Goal: Task Accomplishment & Management: Manage account settings

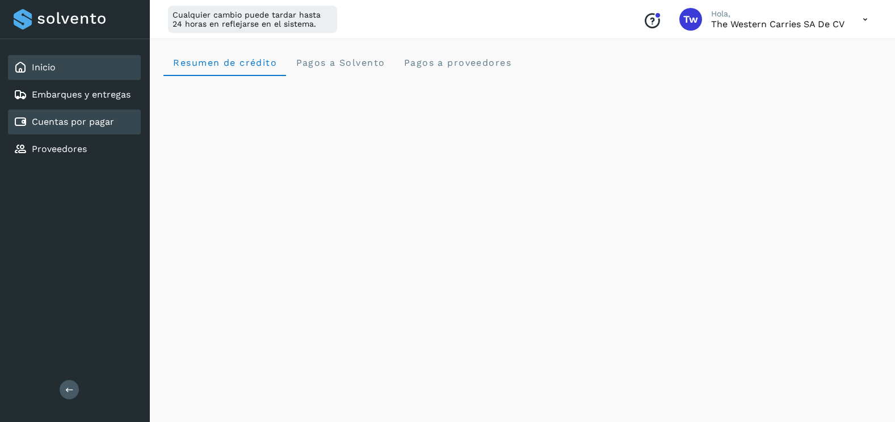
click at [100, 127] on link "Cuentas por pagar" at bounding box center [73, 121] width 82 height 11
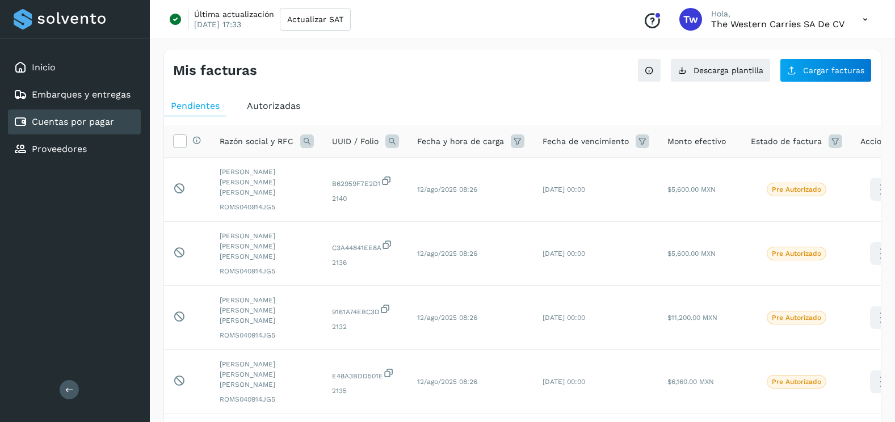
click at [860, 16] on icon at bounding box center [865, 19] width 23 height 23
click at [805, 72] on div "Cerrar sesión" at bounding box center [808, 73] width 135 height 22
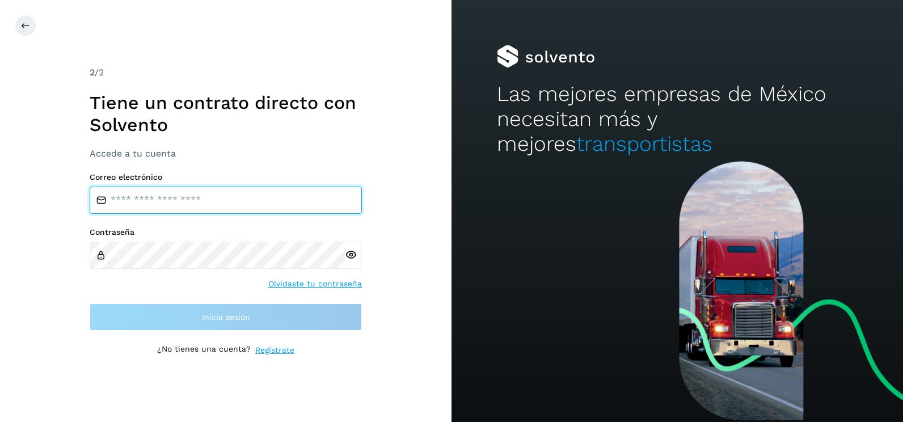
type input "**********"
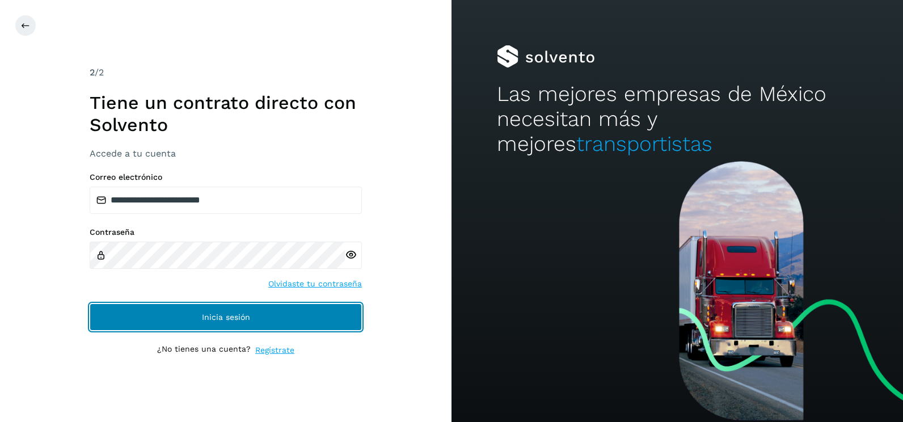
click at [339, 321] on button "Inicia sesión" at bounding box center [226, 317] width 272 height 27
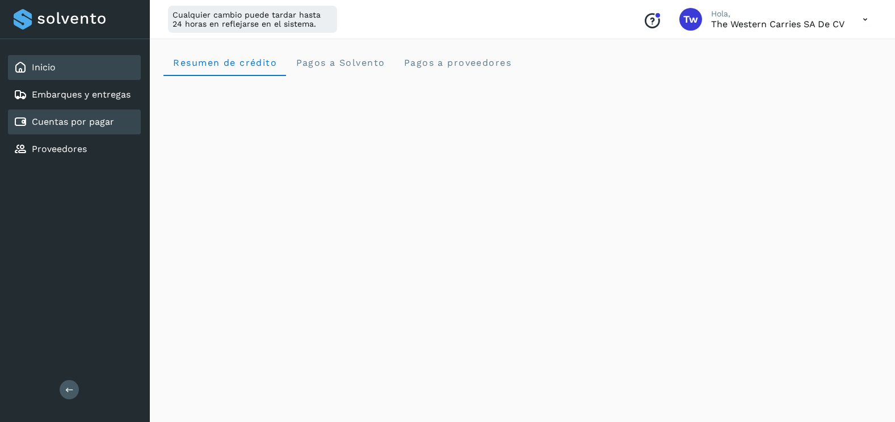
click at [71, 119] on link "Cuentas por pagar" at bounding box center [73, 121] width 82 height 11
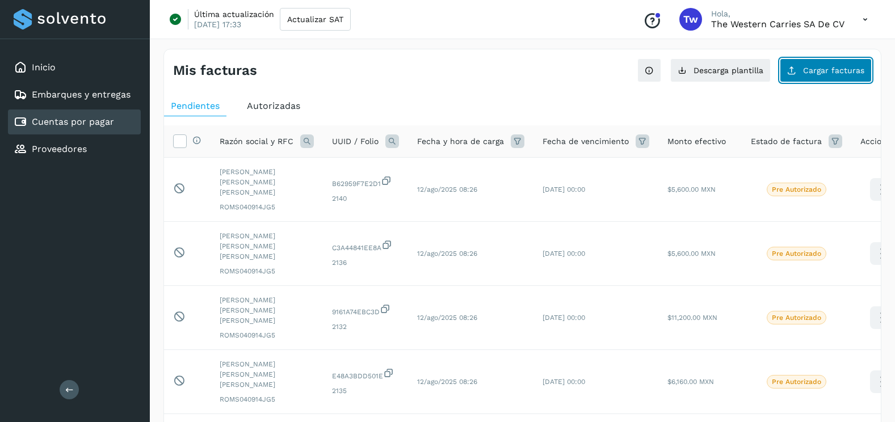
click at [830, 66] on span "Cargar facturas" at bounding box center [833, 70] width 61 height 8
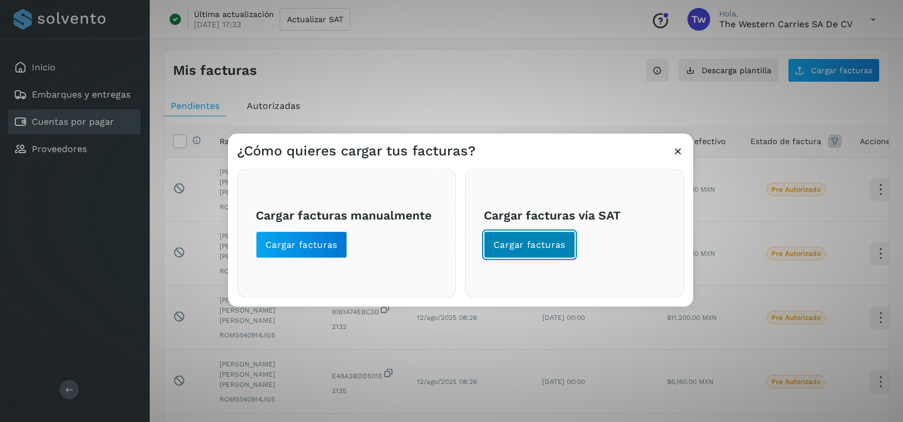
click at [528, 253] on button "Cargar facturas" at bounding box center [529, 245] width 91 height 27
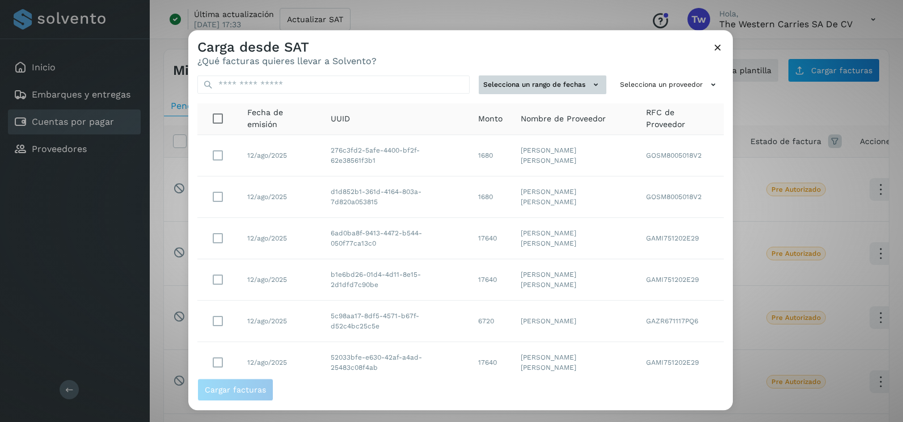
click at [590, 82] on icon at bounding box center [596, 85] width 12 height 12
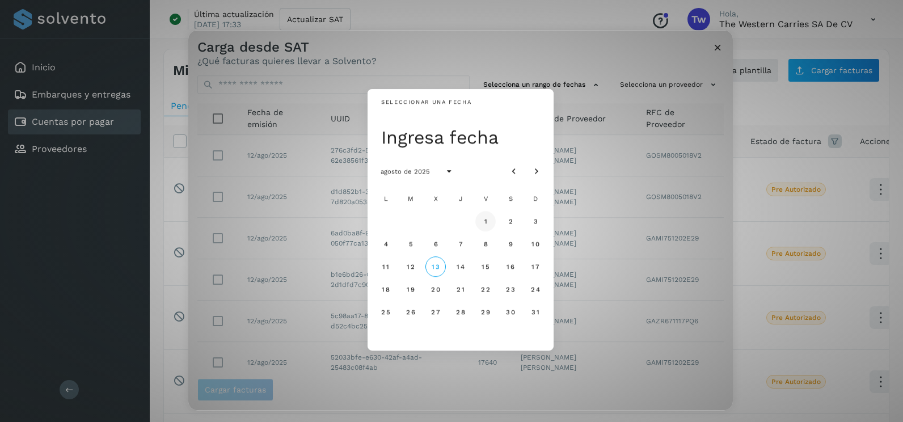
click at [487, 218] on span "1" at bounding box center [486, 221] width 4 height 8
click at [517, 221] on button "2" at bounding box center [511, 221] width 20 height 20
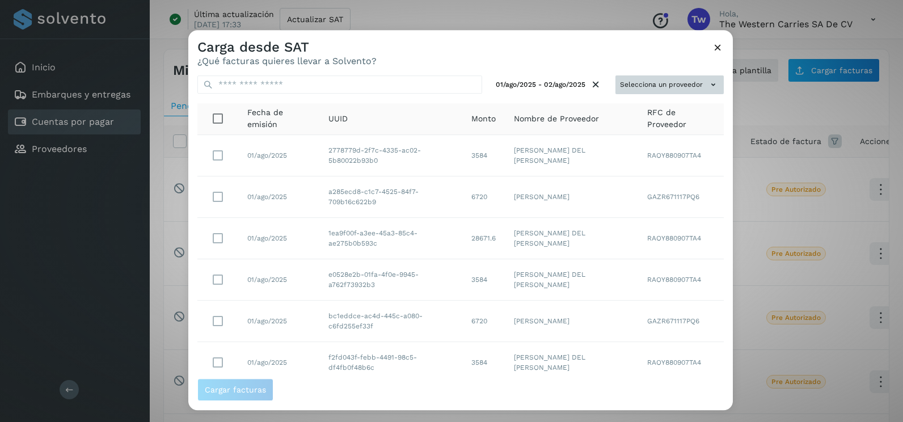
click at [708, 86] on icon at bounding box center [714, 85] width 12 height 12
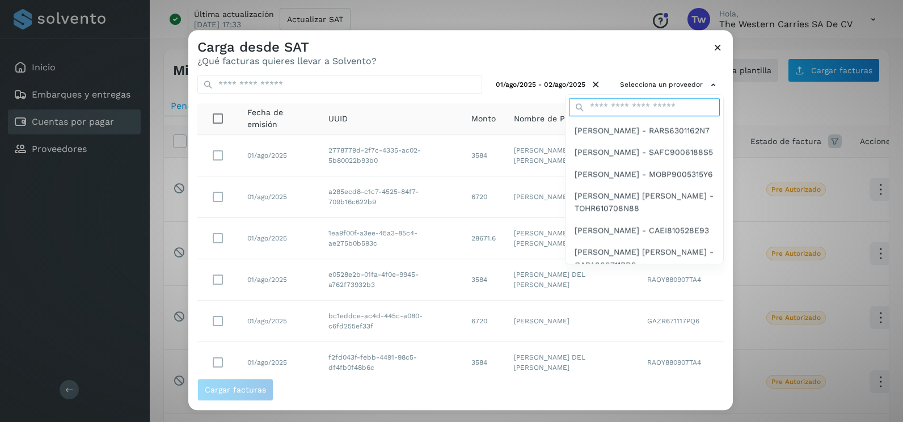
click at [646, 111] on input "text" at bounding box center [644, 107] width 151 height 18
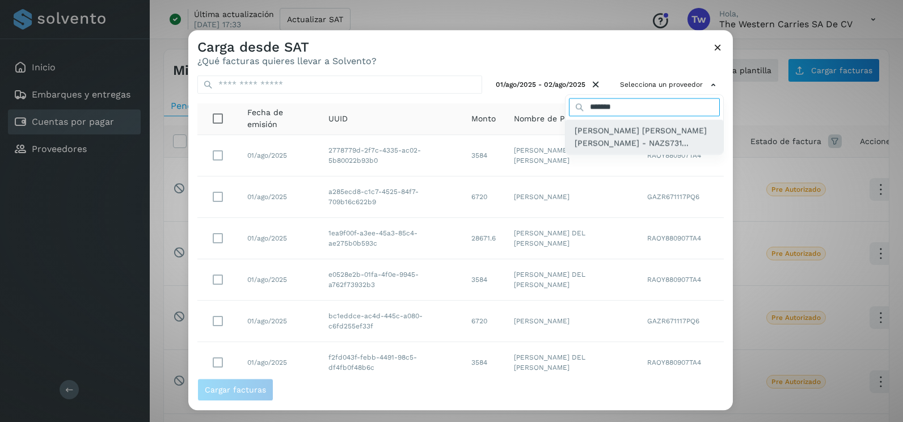
type input "*******"
click at [621, 144] on span "[PERSON_NAME] [PERSON_NAME] [PERSON_NAME] - NAZS731..." at bounding box center [645, 137] width 140 height 26
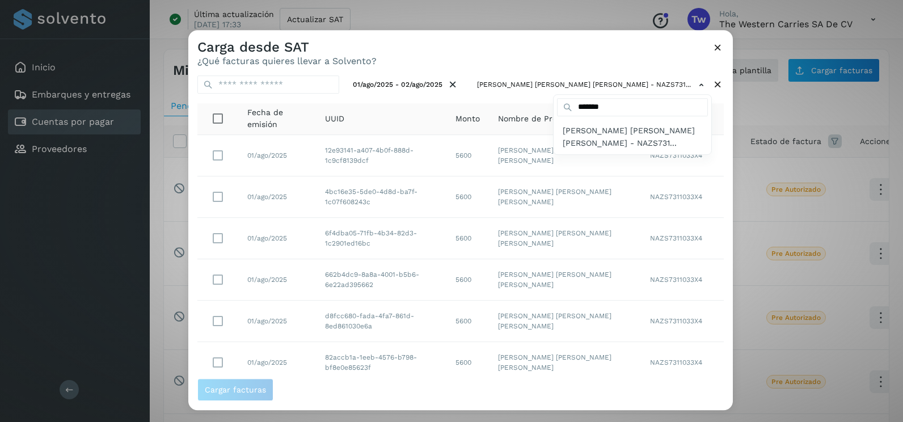
click at [718, 202] on div at bounding box center [639, 241] width 903 height 422
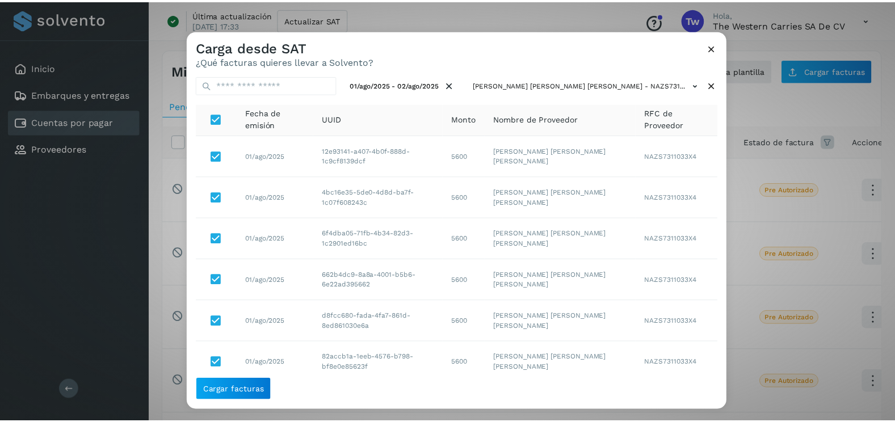
scroll to position [36, 0]
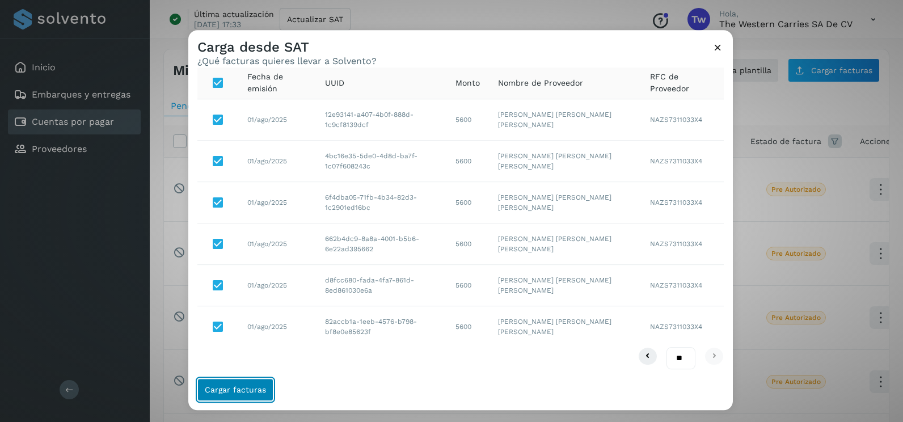
click at [255, 389] on span "Cargar facturas" at bounding box center [235, 390] width 61 height 8
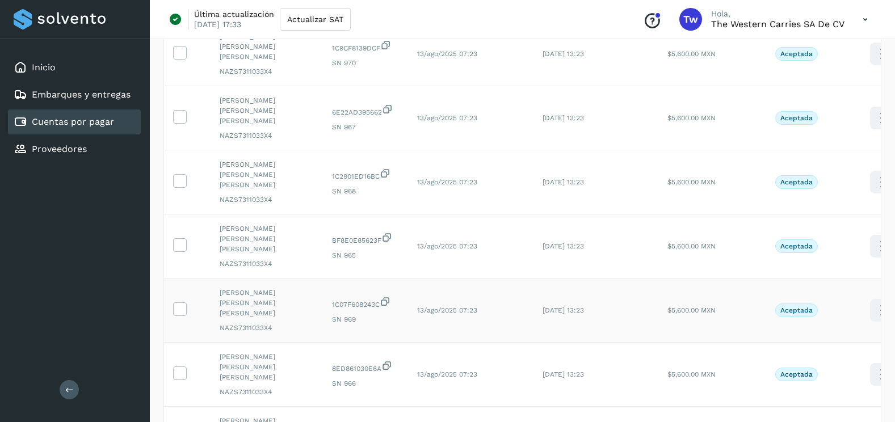
scroll to position [170, 0]
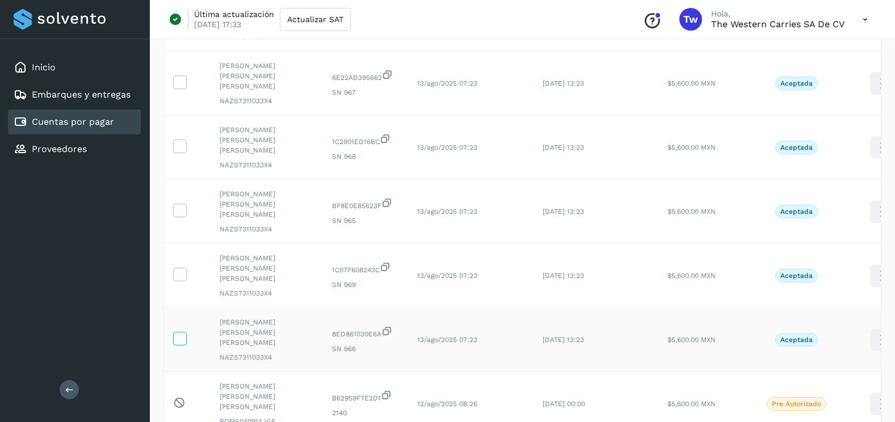
click at [182, 332] on icon at bounding box center [180, 338] width 12 height 12
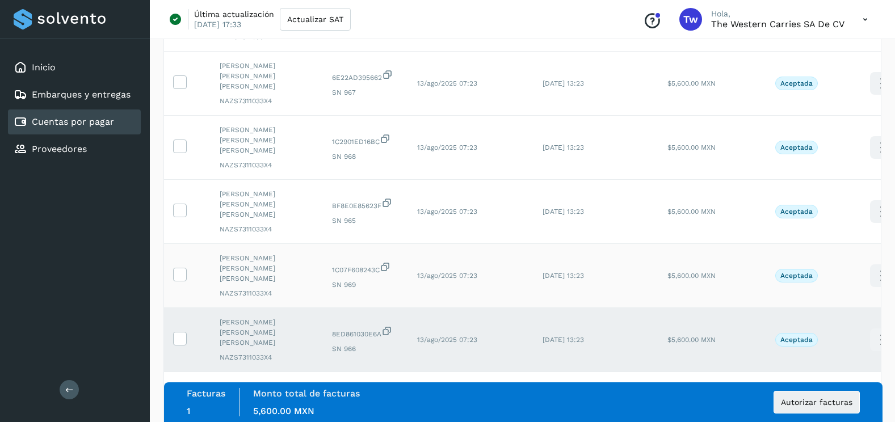
drag, startPoint x: 175, startPoint y: 230, endPoint x: 180, endPoint y: 209, distance: 21.5
click at [175, 268] on icon at bounding box center [180, 274] width 12 height 12
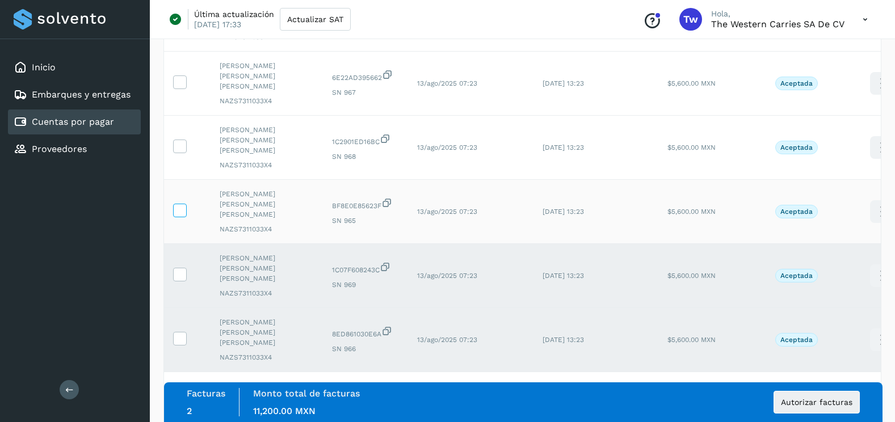
click at [179, 204] on icon at bounding box center [180, 210] width 12 height 12
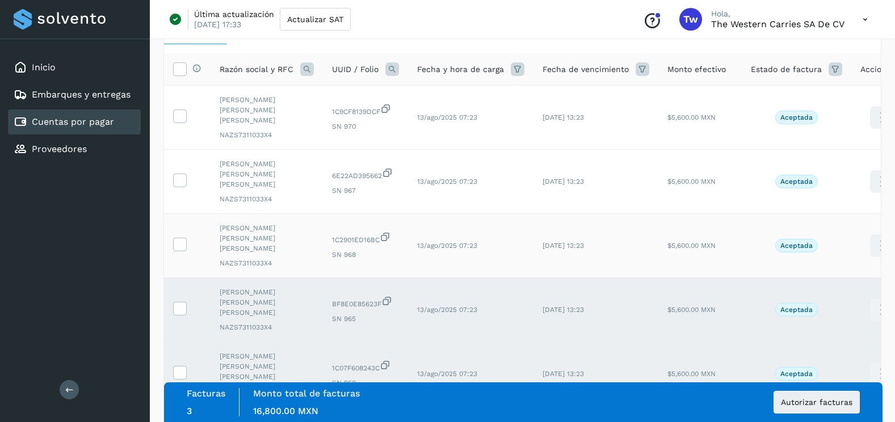
scroll to position [57, 0]
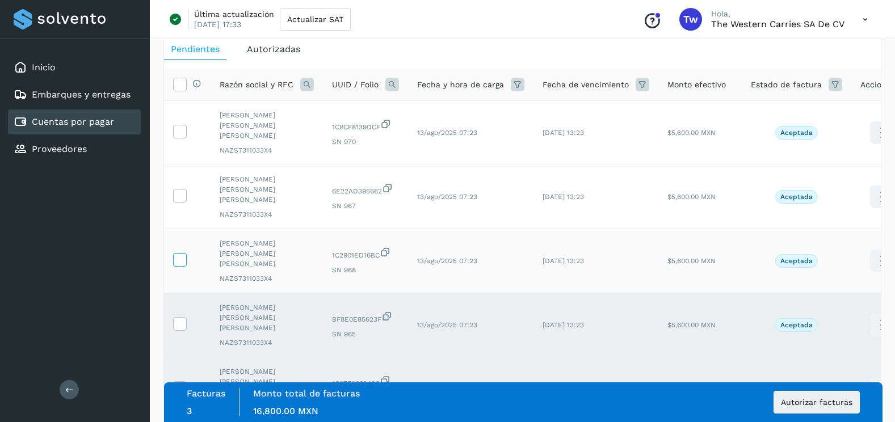
drag, startPoint x: 187, startPoint y: 234, endPoint x: 179, endPoint y: 228, distance: 10.5
click at [182, 232] on td at bounding box center [187, 261] width 47 height 64
click at [179, 253] on icon at bounding box center [180, 259] width 12 height 12
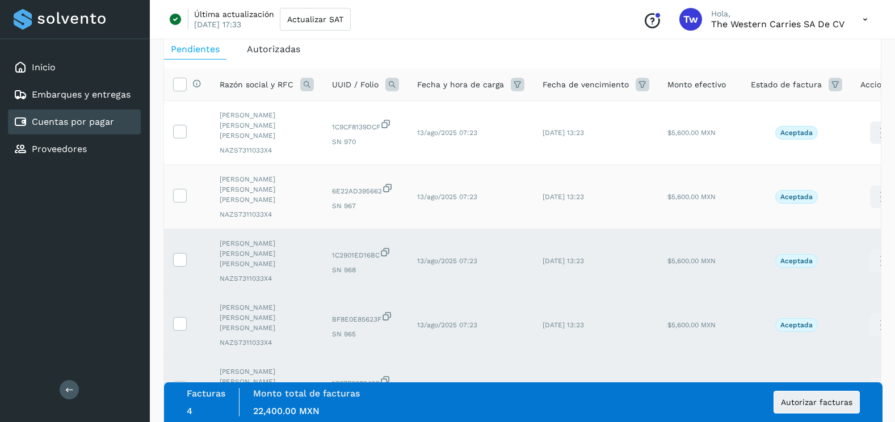
click at [182, 166] on td at bounding box center [187, 197] width 47 height 64
click at [180, 194] on span at bounding box center [180, 198] width 12 height 8
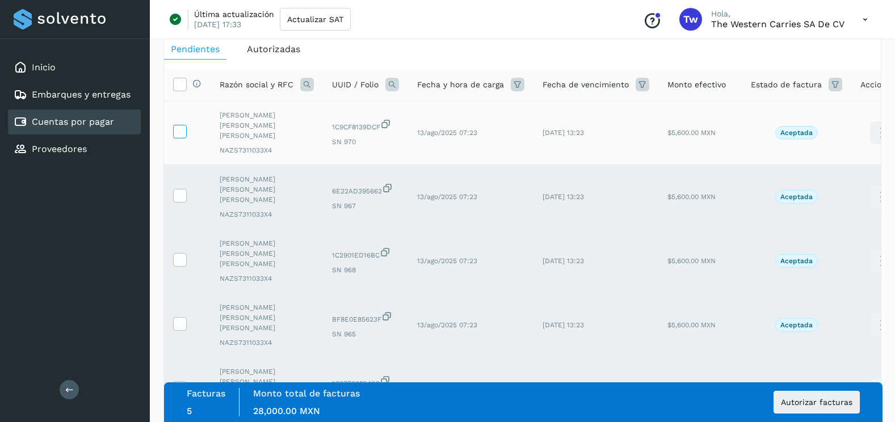
click at [178, 133] on label at bounding box center [180, 132] width 14 height 14
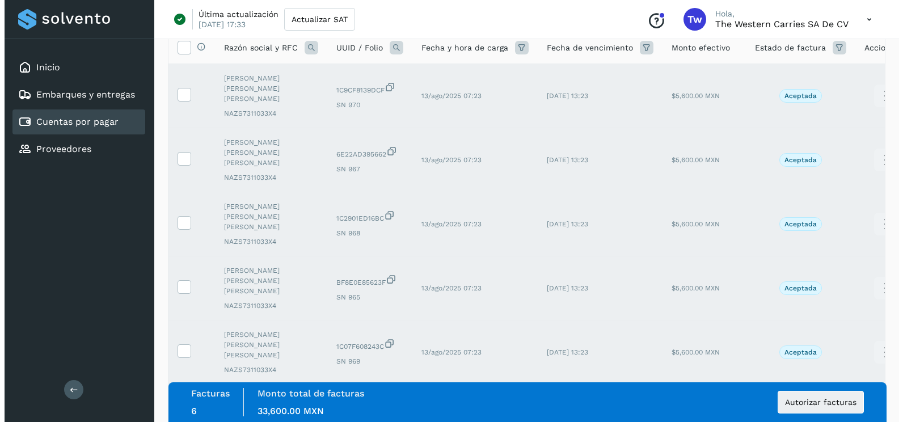
scroll to position [114, 0]
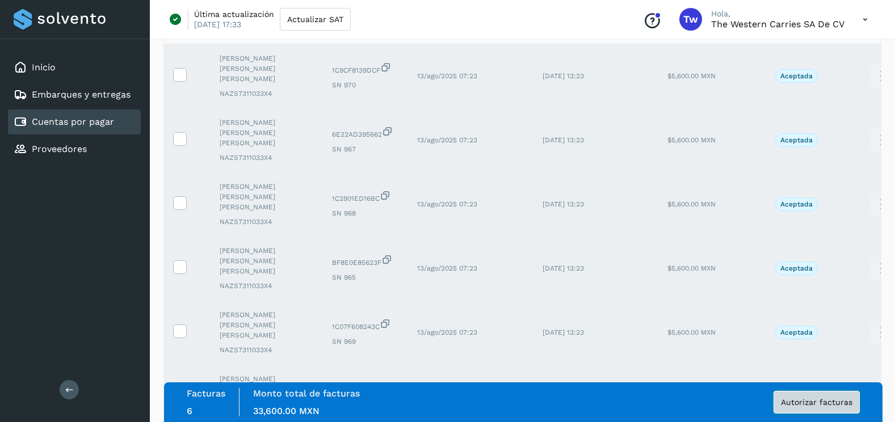
click at [794, 401] on span "Autorizar facturas" at bounding box center [817, 402] width 72 height 8
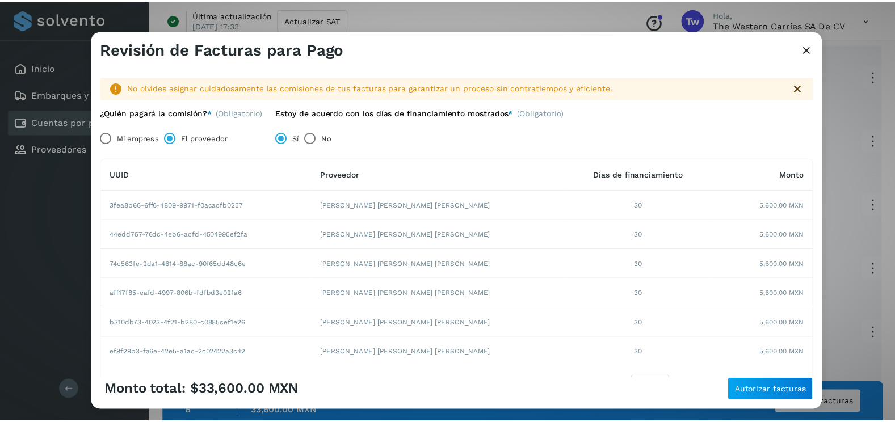
scroll to position [0, 0]
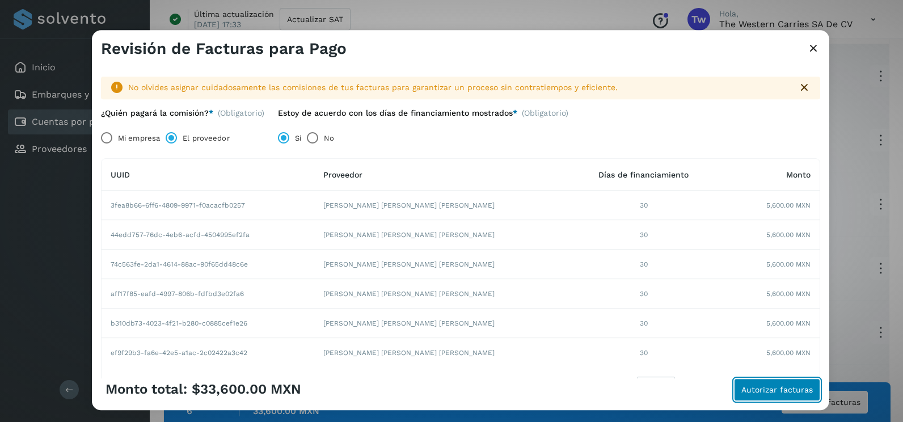
click at [762, 389] on span "Autorizar facturas" at bounding box center [778, 390] width 72 height 8
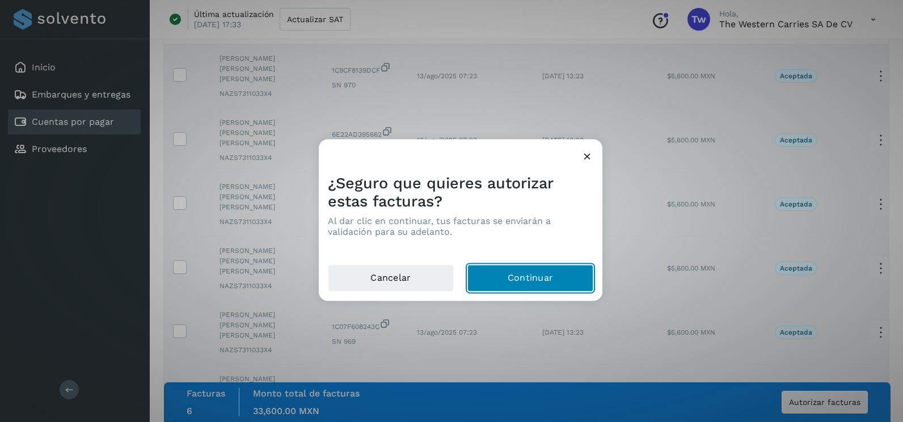
click at [554, 270] on button "Continuar" at bounding box center [531, 278] width 126 height 27
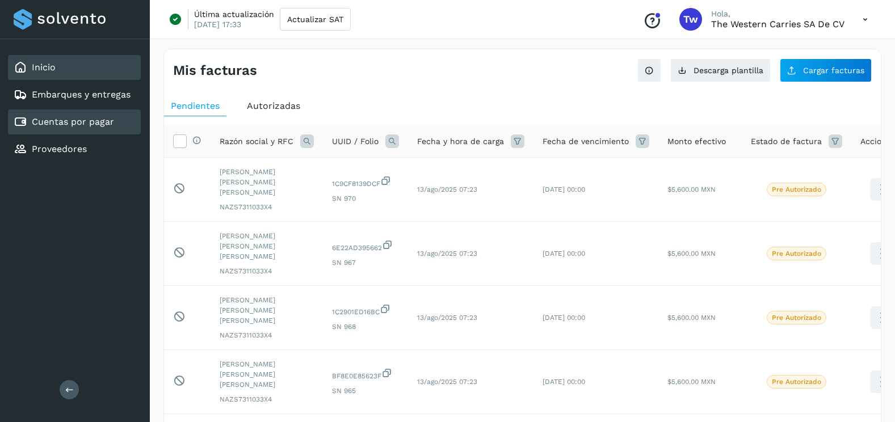
click at [78, 70] on div "Inicio" at bounding box center [74, 67] width 133 height 25
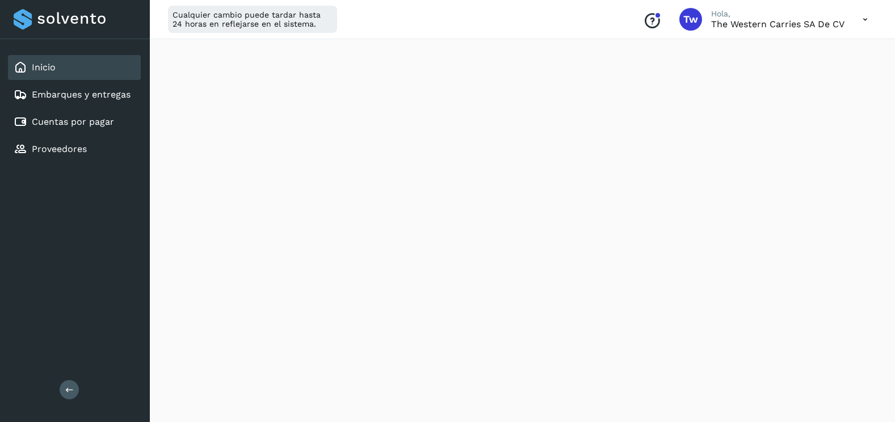
scroll to position [624, 0]
click at [751, 19] on p "The western carries SA de CV" at bounding box center [777, 24] width 133 height 11
click at [860, 20] on icon at bounding box center [865, 19] width 23 height 23
click at [788, 70] on div "Cerrar sesión" at bounding box center [808, 73] width 135 height 22
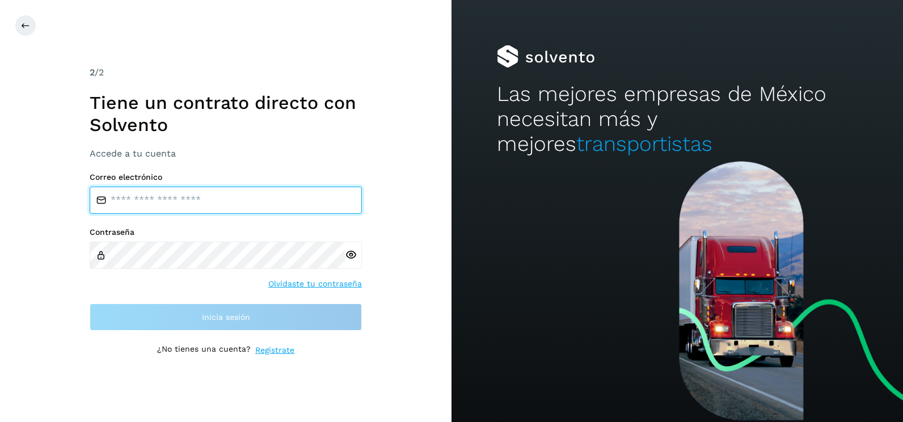
type input "**********"
